Goal: Task Accomplishment & Management: Complete application form

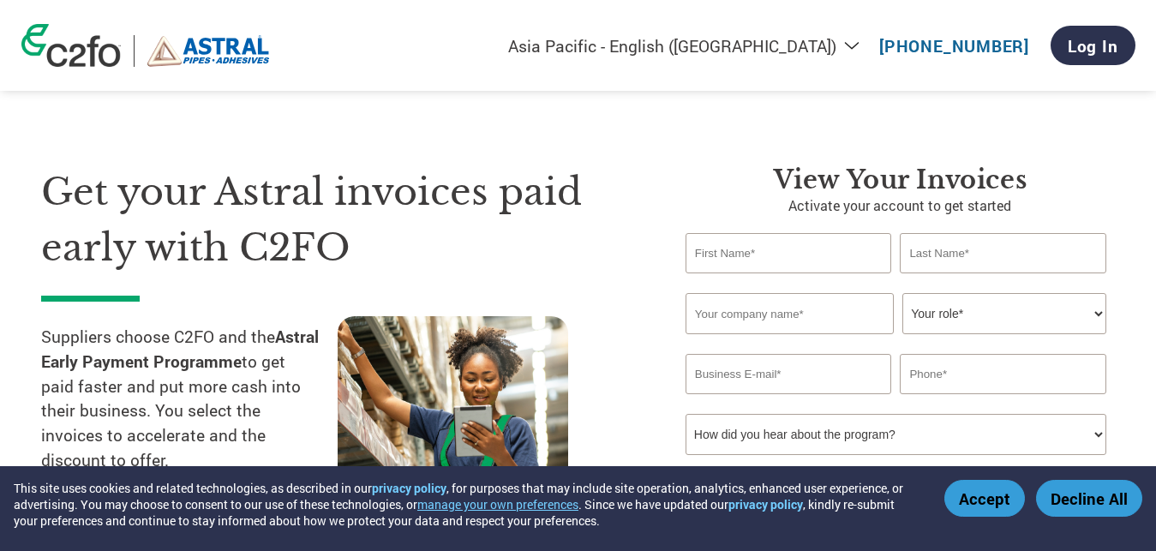
select select "en-IN"
click at [775, 261] on input "text" at bounding box center [788, 253] width 207 height 40
type input "[PERSON_NAME]"
type input "RAJKOT GOLDEN CARGO PVT LTD"
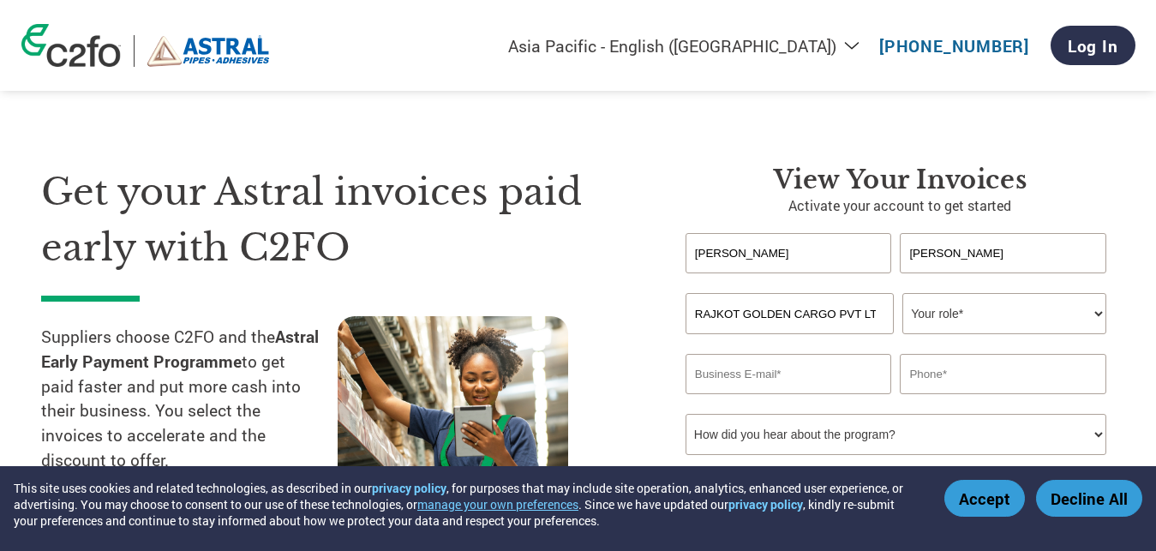
click at [902, 293] on select "Your role* CFO Controller Credit Manager Finance Director Treasurer CEO Preside…" at bounding box center [1004, 313] width 204 height 41
select select "OWNER_FOUNDER"
click option "Owner/Founder" at bounding box center [0, 0] width 0 height 0
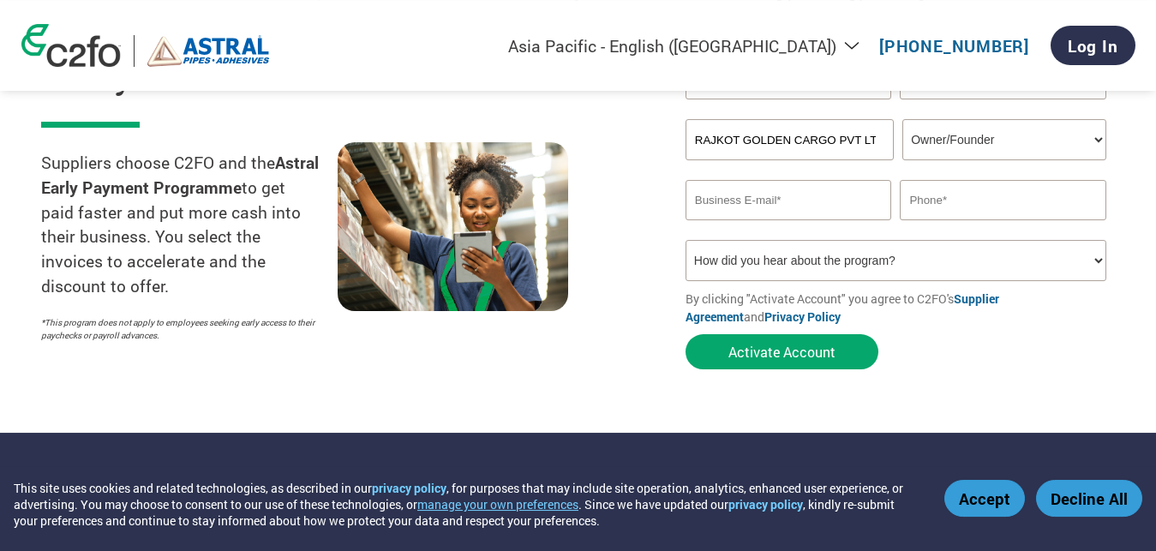
scroll to position [175, 0]
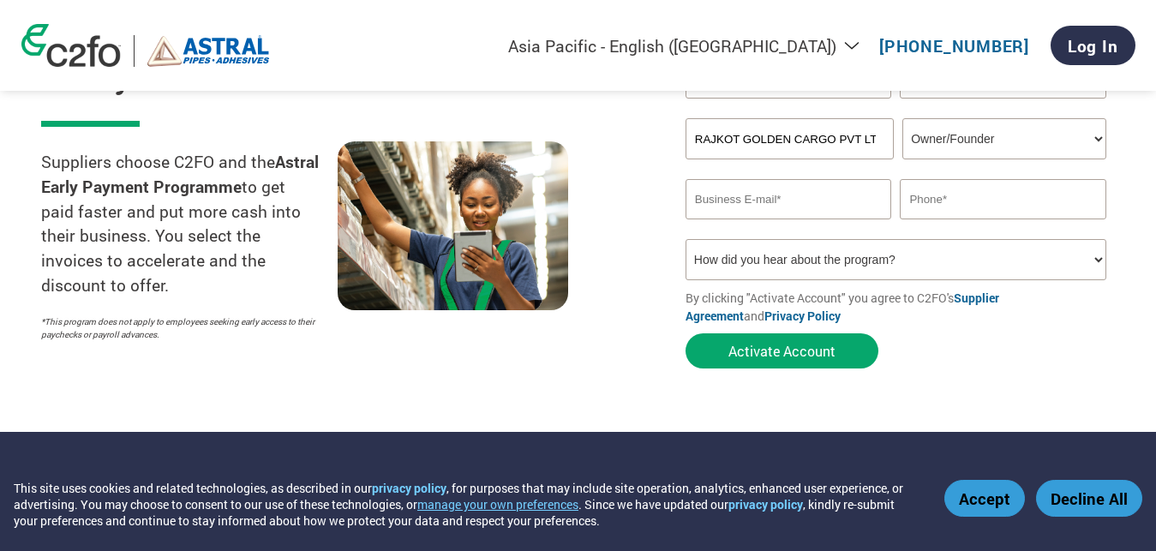
click at [789, 195] on input "email" at bounding box center [788, 199] width 207 height 40
type input "ahmedabad@rajkotgolden.com"
type input "9327068752"
click at [685, 239] on select "How did you hear about the program? Received a letter Email Social Media Online…" at bounding box center [895, 259] width 421 height 41
select select "Received a Letter"
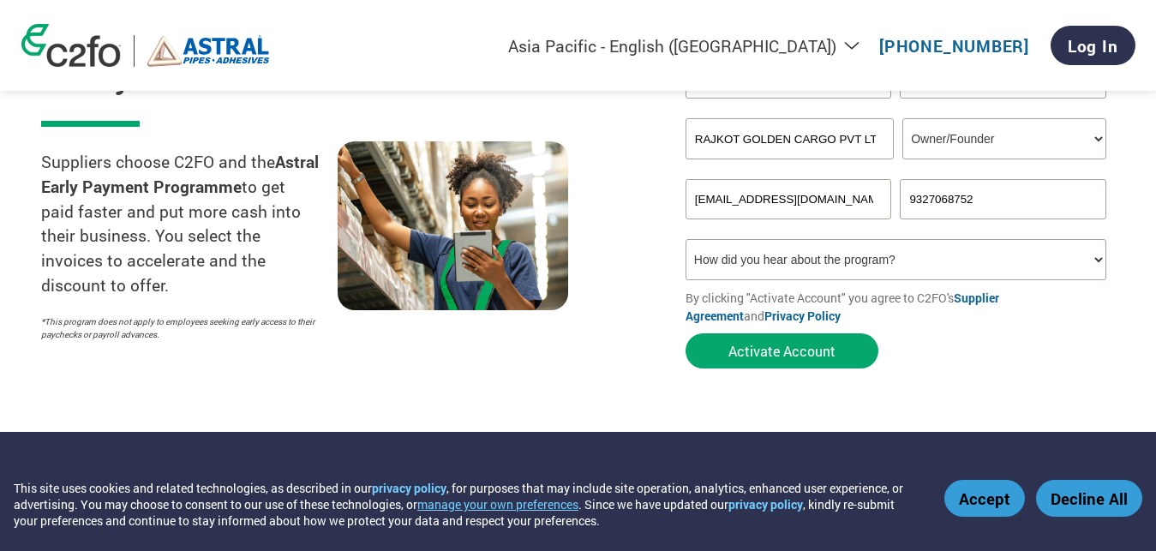
click option "Received a letter" at bounding box center [0, 0] width 0 height 0
click at [793, 352] on button "Activate Account" at bounding box center [781, 350] width 193 height 35
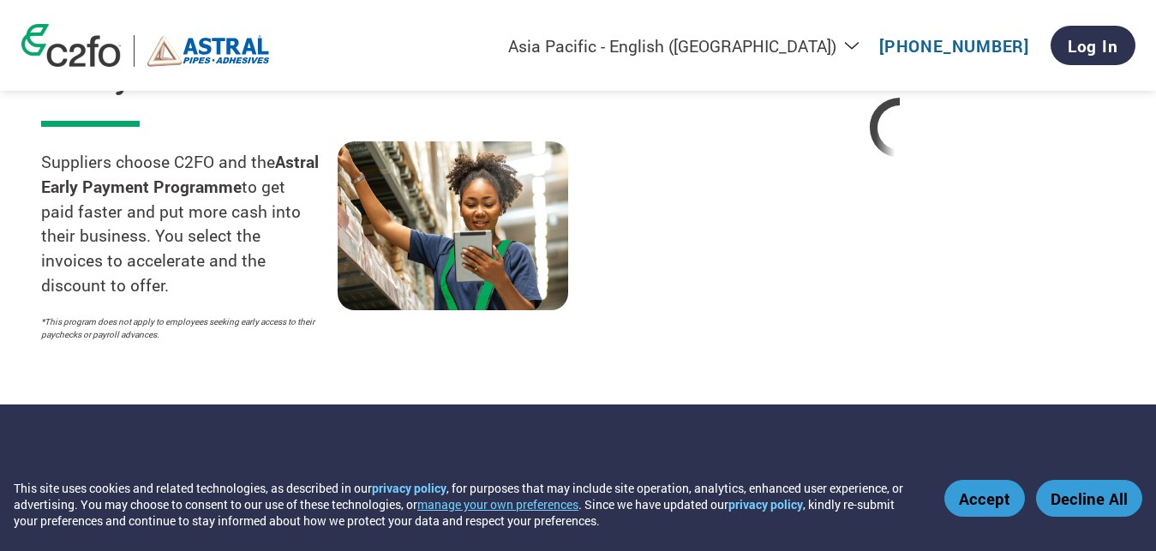
select select "en-IN"
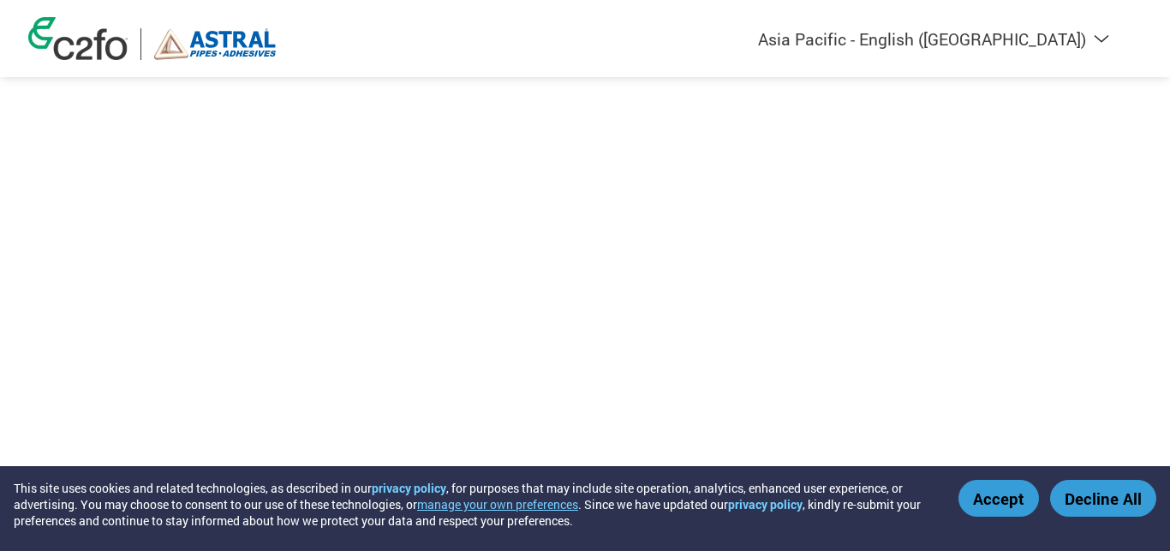
select select "en-IN"
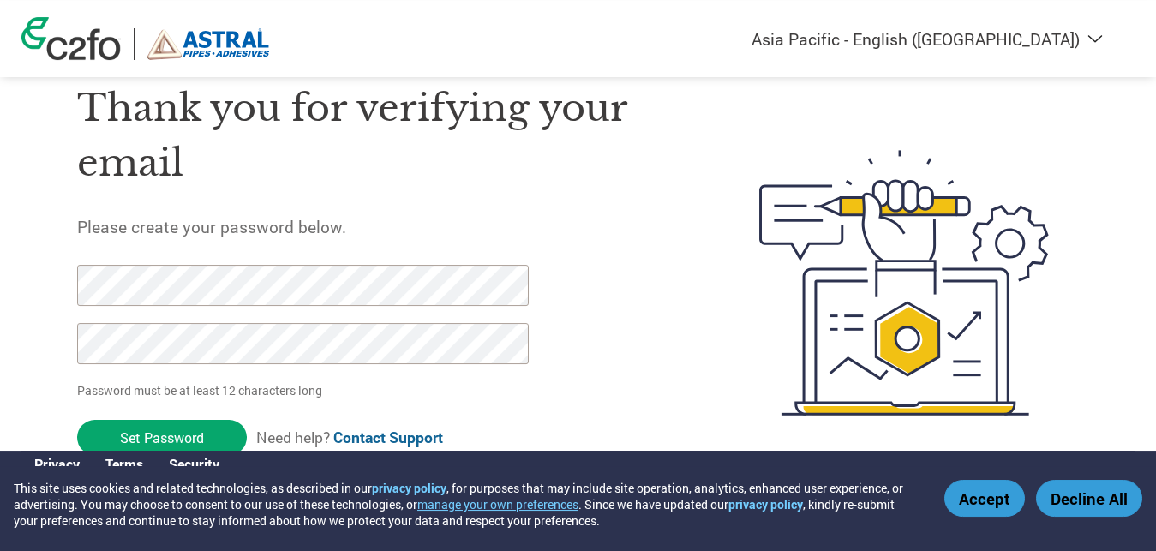
scroll to position [57, 0]
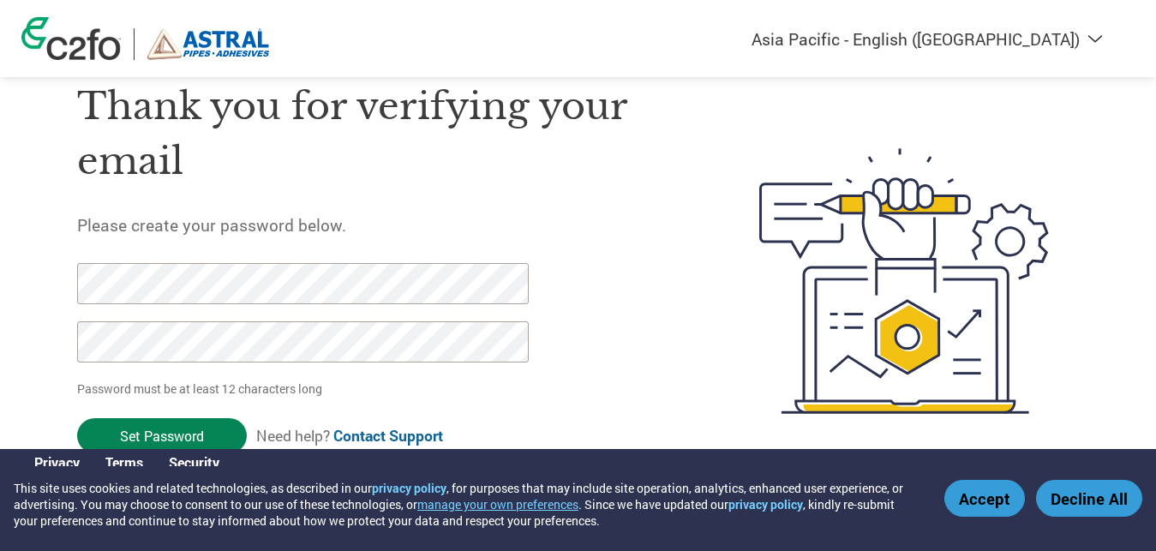
click at [144, 438] on input "Set Password" at bounding box center [162, 435] width 170 height 35
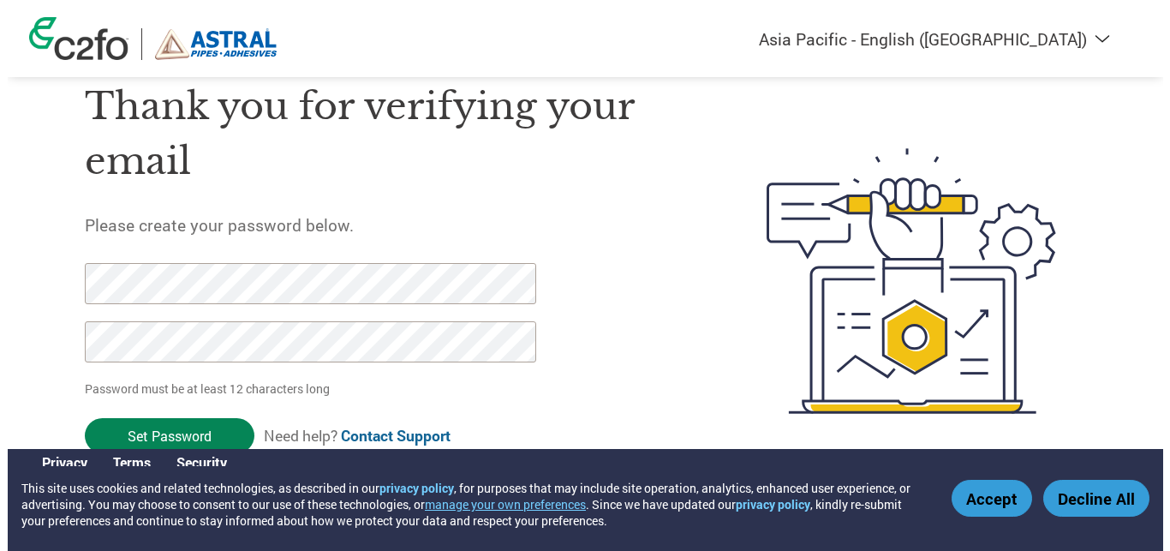
scroll to position [0, 0]
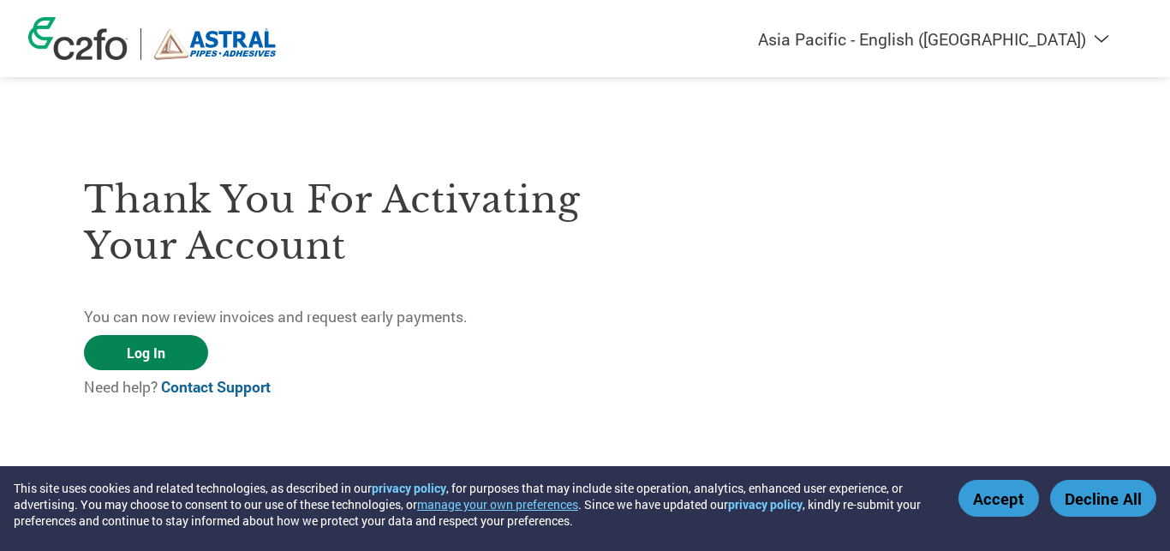
click at [139, 352] on link "Log In" at bounding box center [146, 352] width 124 height 35
